Goal: Information Seeking & Learning: Learn about a topic

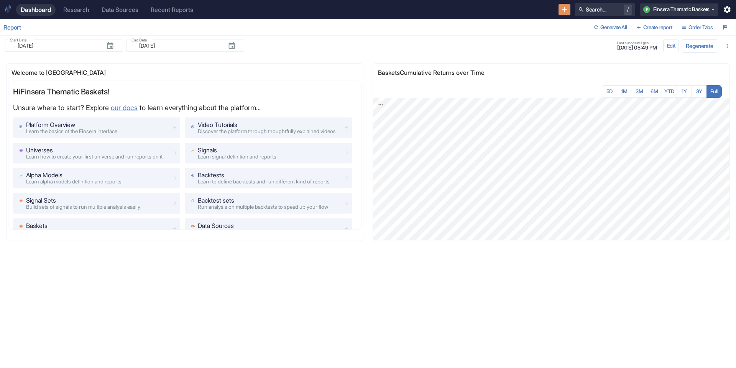
click at [0, 276] on div "Welcome to Finsera Hi Finsera Thematic Baskets ! Unsure where to start? Explore…" at bounding box center [365, 207] width 742 height 316
click at [77, 10] on div "Research" at bounding box center [76, 9] width 26 height 7
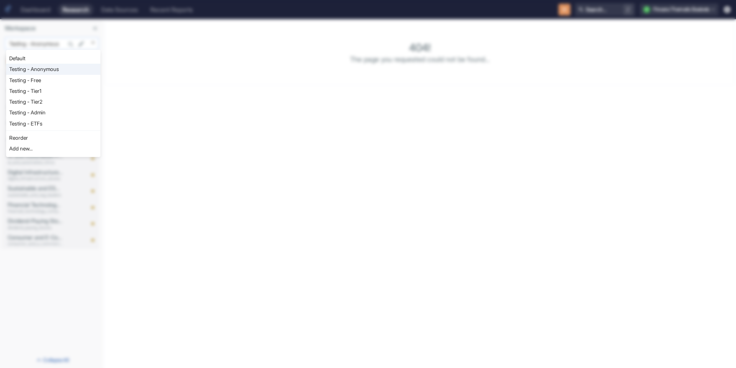
click at [30, 41] on body "Dashboard Research Data Sources Recent Reports Search... / F Finsera Thematic B…" at bounding box center [368, 184] width 736 height 368
click at [55, 40] on div at bounding box center [368, 184] width 736 height 368
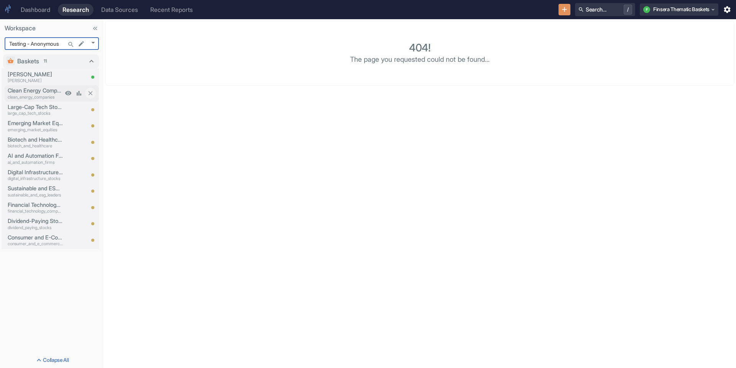
click at [40, 94] on p "clean_energy_companies" at bounding box center [35, 97] width 55 height 7
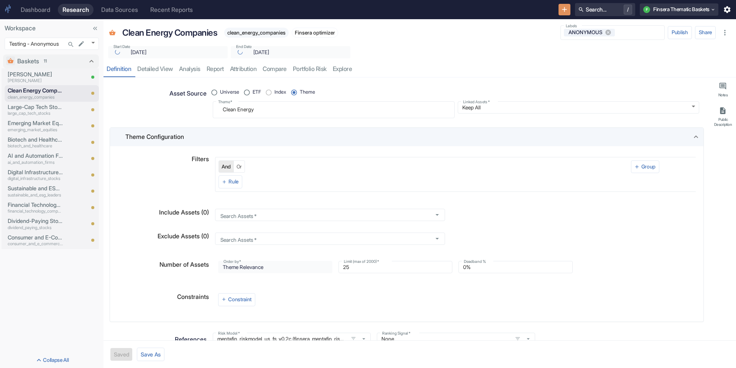
type textarea "x"
click at [204, 66] on link "analysis" at bounding box center [190, 69] width 28 height 16
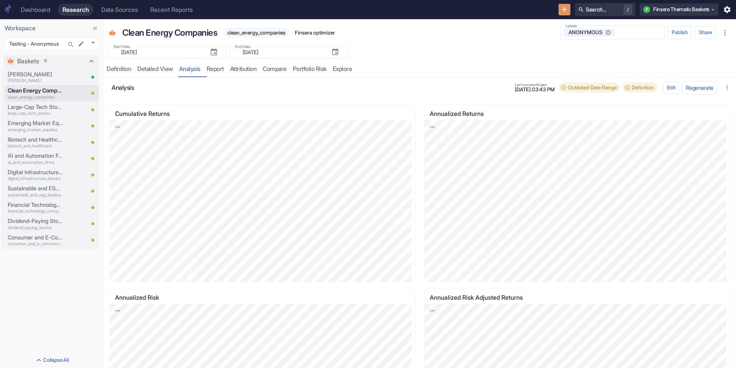
click at [37, 15] on link "Dashboard" at bounding box center [35, 10] width 39 height 12
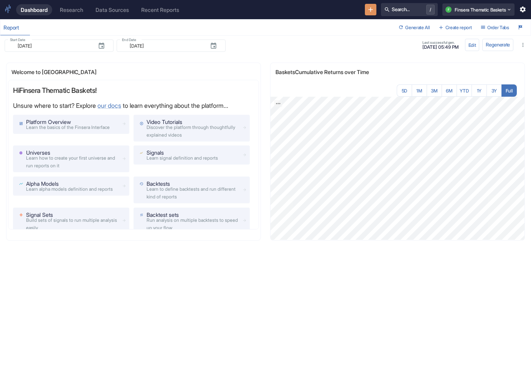
click at [530, 193] on div "Welcome to Finsera Hi Finsera Thematic Baskets ! Unsure where to start? Explore…" at bounding box center [262, 207] width 537 height 316
